Goal: Information Seeking & Learning: Learn about a topic

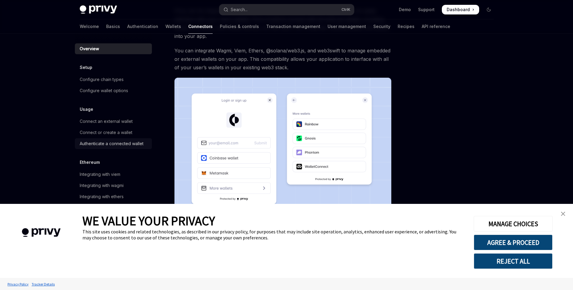
scroll to position [100, 0]
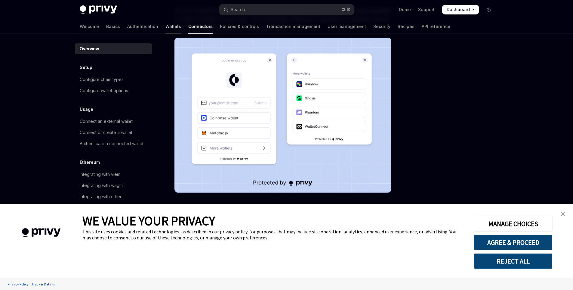
click at [165, 26] on link "Wallets" at bounding box center [173, 26] width 16 height 14
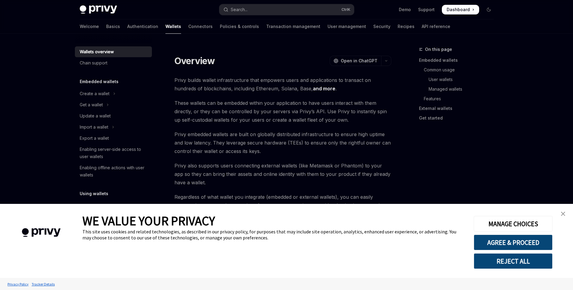
type textarea "*"
click at [563, 214] on img "close banner" at bounding box center [563, 213] width 4 height 4
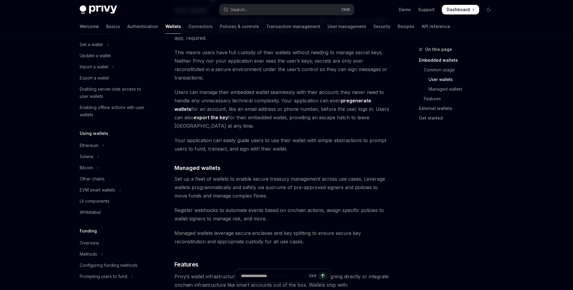
scroll to position [602, 0]
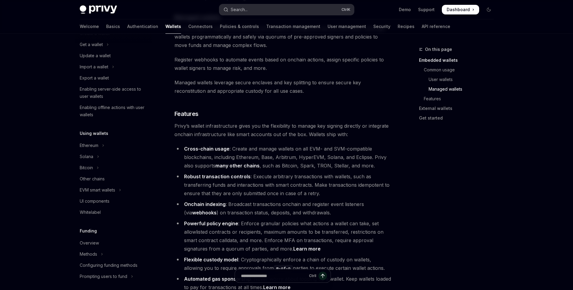
click at [237, 10] on div "Search..." at bounding box center [239, 9] width 17 height 7
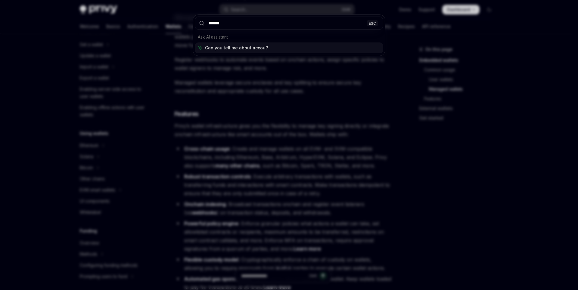
type input "*******"
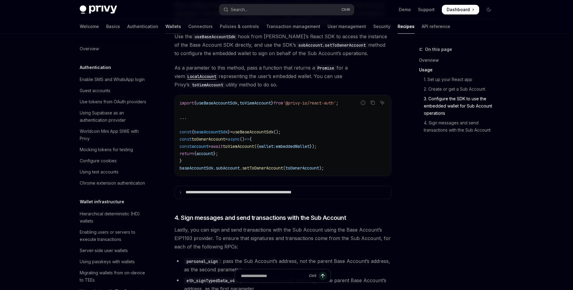
click at [165, 25] on link "Wallets" at bounding box center [173, 26] width 16 height 14
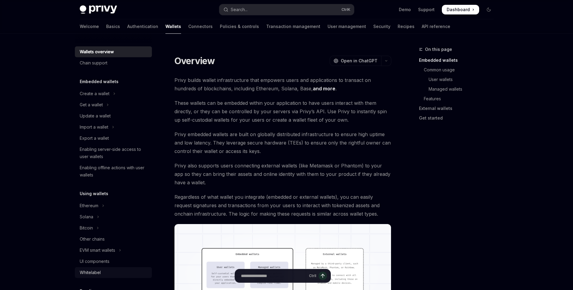
scroll to position [90, 0]
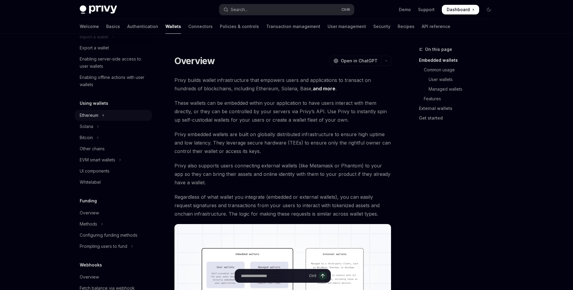
click at [95, 118] on div "Ethereum" at bounding box center [89, 115] width 19 height 7
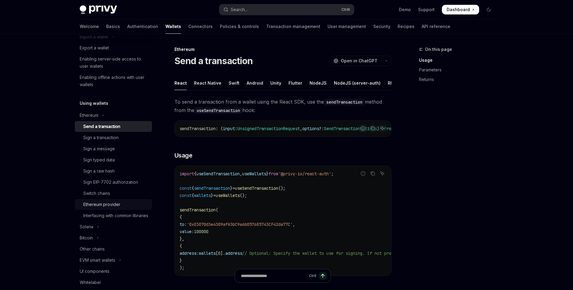
click at [100, 202] on div "Ethereum provider" at bounding box center [101, 204] width 37 height 7
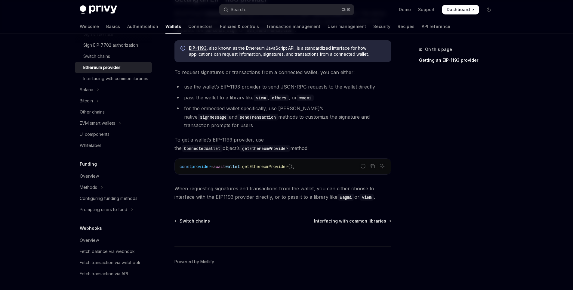
scroll to position [247, 0]
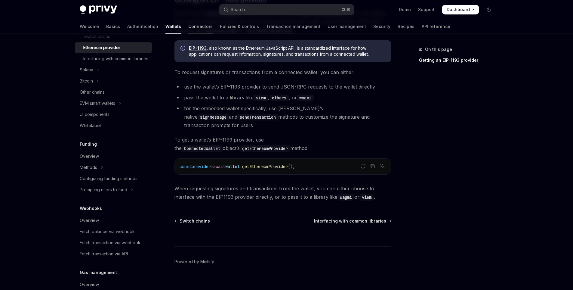
click at [188, 27] on link "Connectors" at bounding box center [200, 26] width 24 height 14
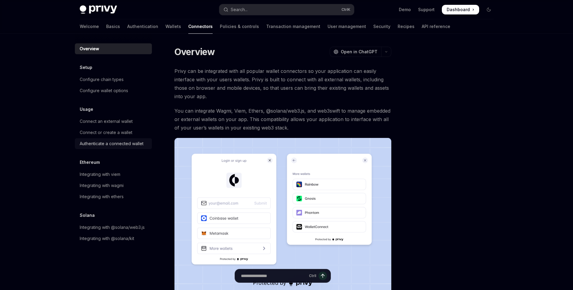
click at [104, 140] on div "Authenticate a connected wallet" at bounding box center [112, 143] width 64 height 7
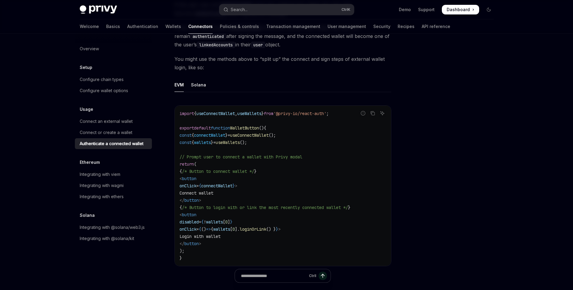
scroll to position [301, 0]
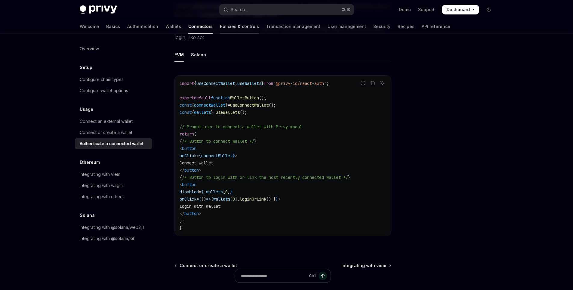
click at [220, 25] on link "Policies & controls" at bounding box center [239, 26] width 39 height 14
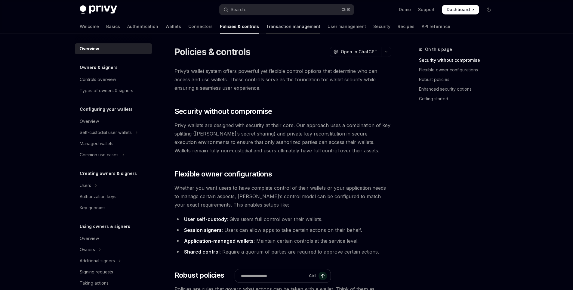
click at [266, 27] on link "Transaction management" at bounding box center [293, 26] width 54 height 14
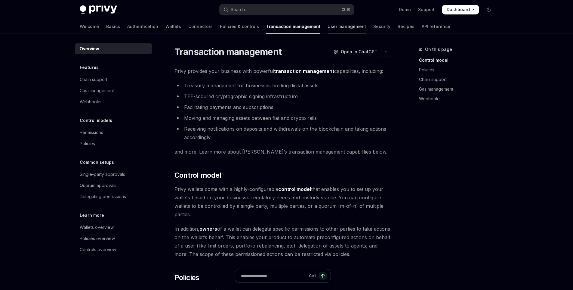
click at [328, 27] on link "User management" at bounding box center [347, 26] width 39 height 14
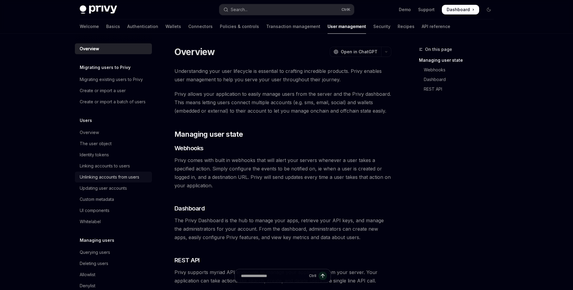
scroll to position [60, 0]
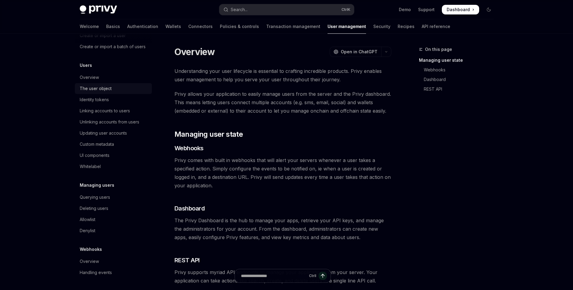
click at [98, 90] on div "The user object" at bounding box center [96, 88] width 32 height 7
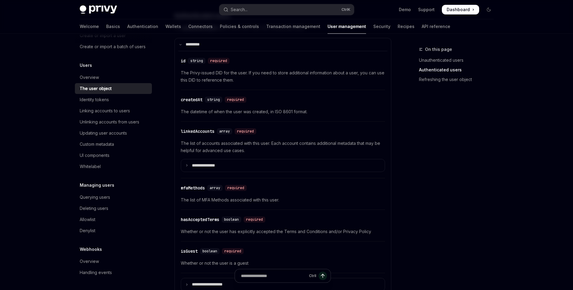
scroll to position [271, 0]
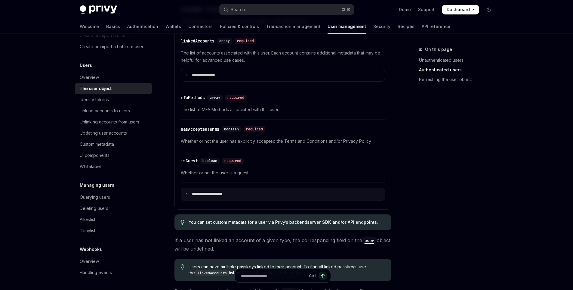
click at [244, 195] on summary "**********" at bounding box center [283, 194] width 204 height 13
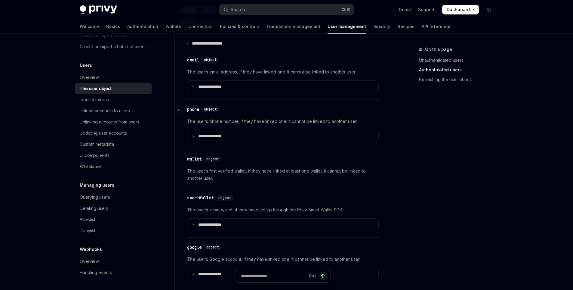
scroll to position [541, 0]
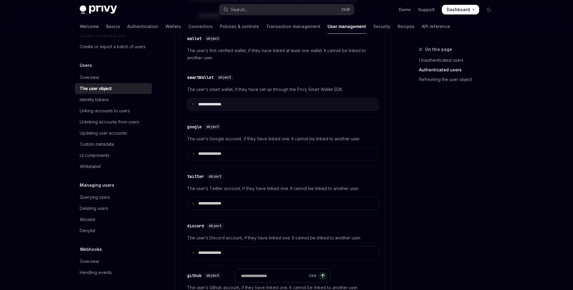
click at [209, 102] on p "**********" at bounding box center [214, 104] width 33 height 5
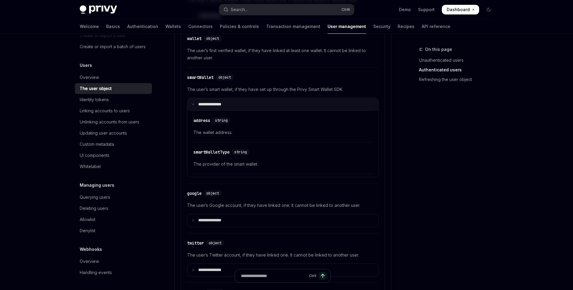
click at [210, 102] on p "**********" at bounding box center [213, 104] width 31 height 5
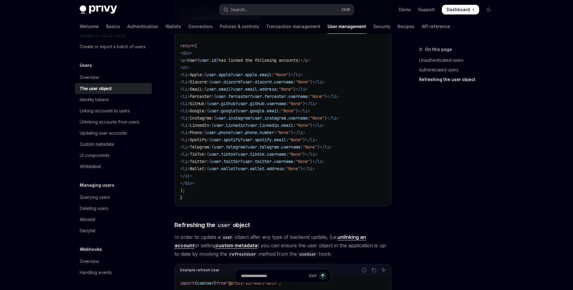
scroll to position [1534, 0]
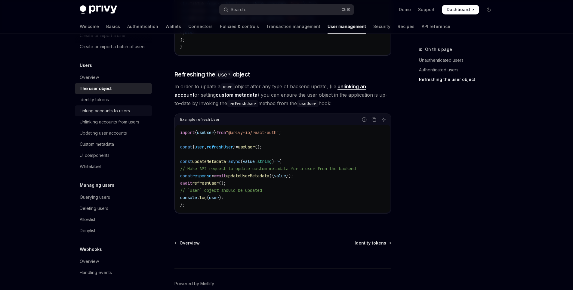
click at [111, 109] on div "Linking accounts to users" at bounding box center [105, 110] width 50 height 7
type textarea "*"
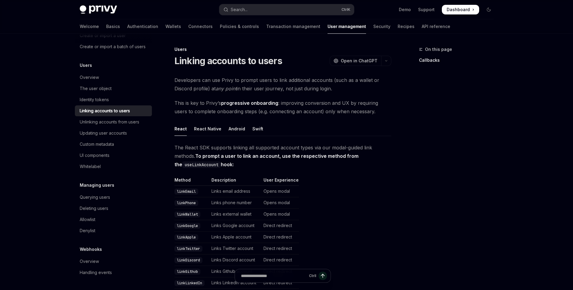
scroll to position [120, 0]
